Goal: Transaction & Acquisition: Purchase product/service

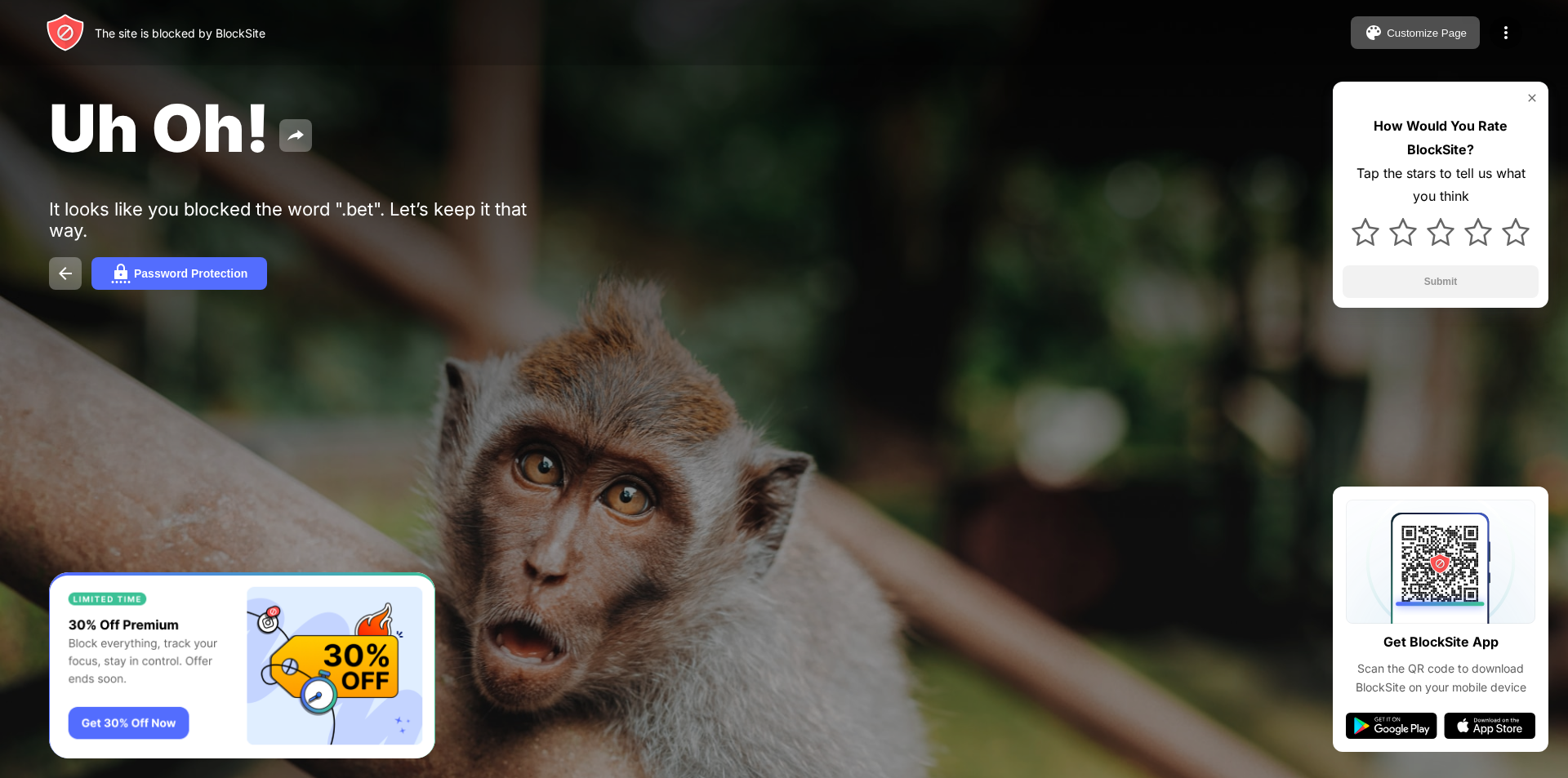
click at [133, 723] on img "Banner Message" at bounding box center [242, 666] width 386 height 187
click at [1440, 570] on img at bounding box center [1440, 562] width 190 height 124
click at [1446, 567] on img at bounding box center [1440, 562] width 190 height 124
click at [1446, 567] on img at bounding box center [1440, 562] width 190 height 124
click at [1445, 577] on img at bounding box center [1440, 562] width 190 height 124
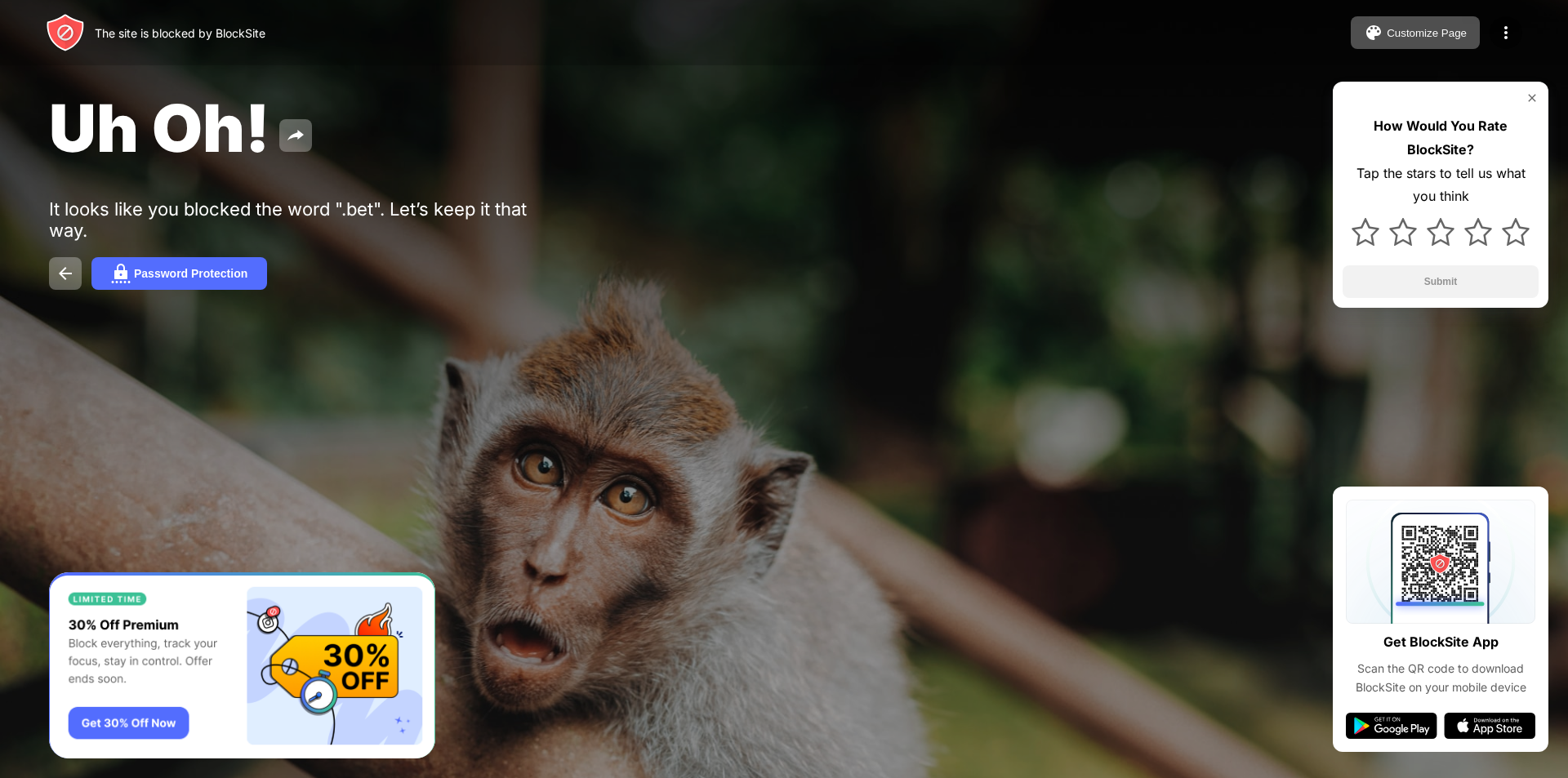
drag, startPoint x: 751, startPoint y: 470, endPoint x: 1034, endPoint y: 441, distance: 284.5
click at [751, 471] on div at bounding box center [784, 389] width 1568 height 778
click at [1519, 93] on div at bounding box center [1440, 98] width 196 height 13
click at [1525, 93] on div at bounding box center [1440, 98] width 196 height 13
click at [1527, 93] on img at bounding box center [1532, 98] width 13 height 13
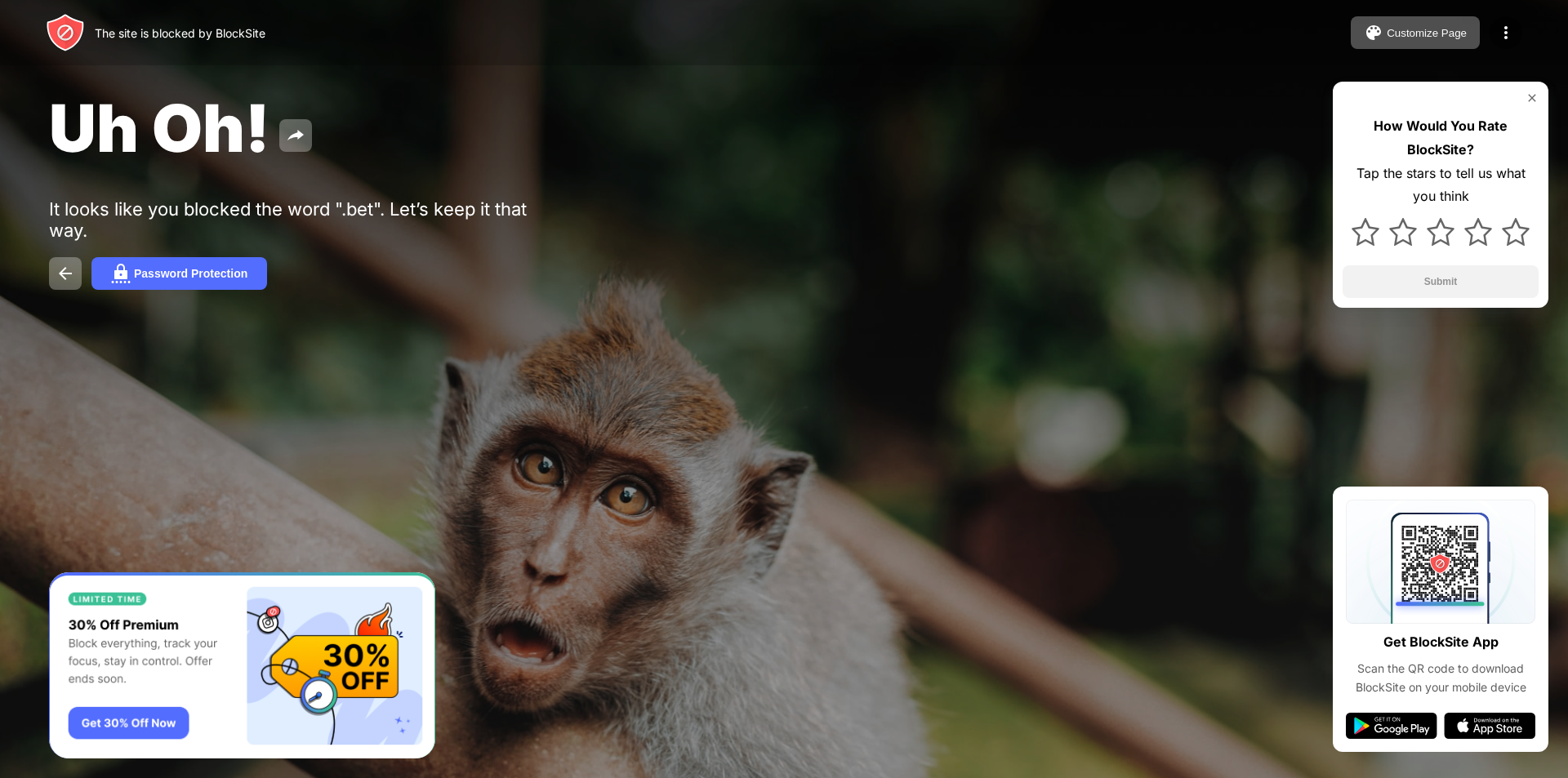
click at [1528, 93] on div "Uh Oh! It looks like you blocked the word ".bet". Let’s keep it that way. Passw…" at bounding box center [784, 189] width 1568 height 379
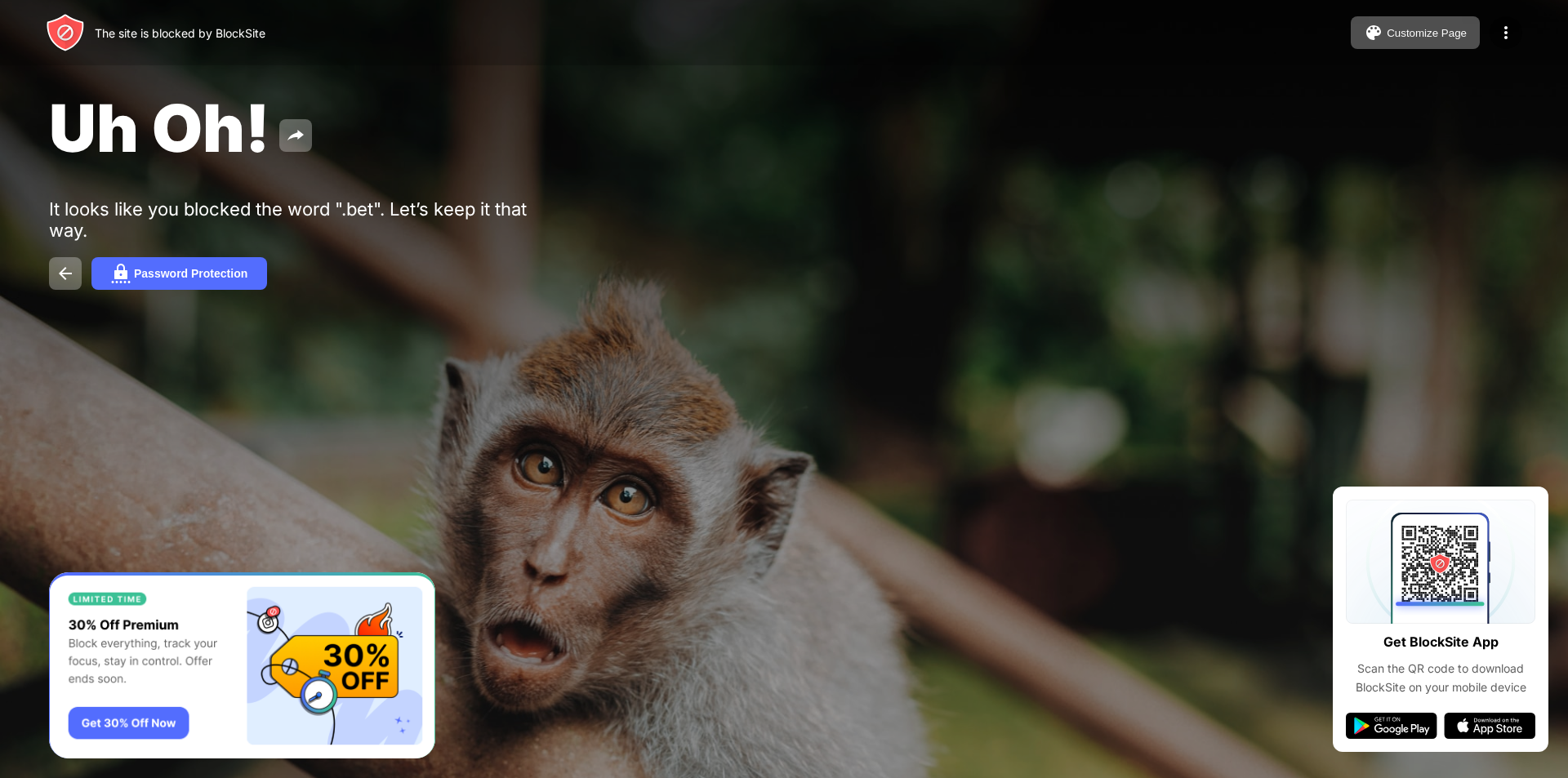
click at [1529, 93] on div "Uh Oh! It looks like you blocked the word ".bet". Let’s keep it that way. Passw…" at bounding box center [784, 189] width 1568 height 379
